Goal: Find specific page/section: Find specific page/section

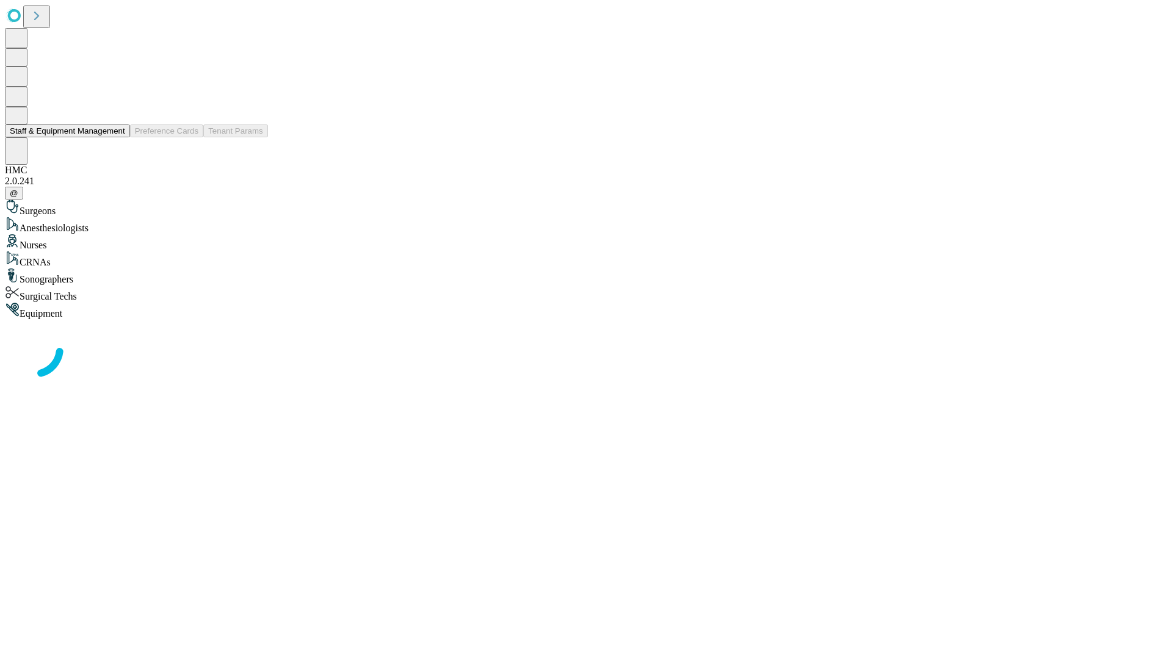
click at [117, 137] on button "Staff & Equipment Management" at bounding box center [67, 131] width 125 height 13
